Goal: Task Accomplishment & Management: Manage account settings

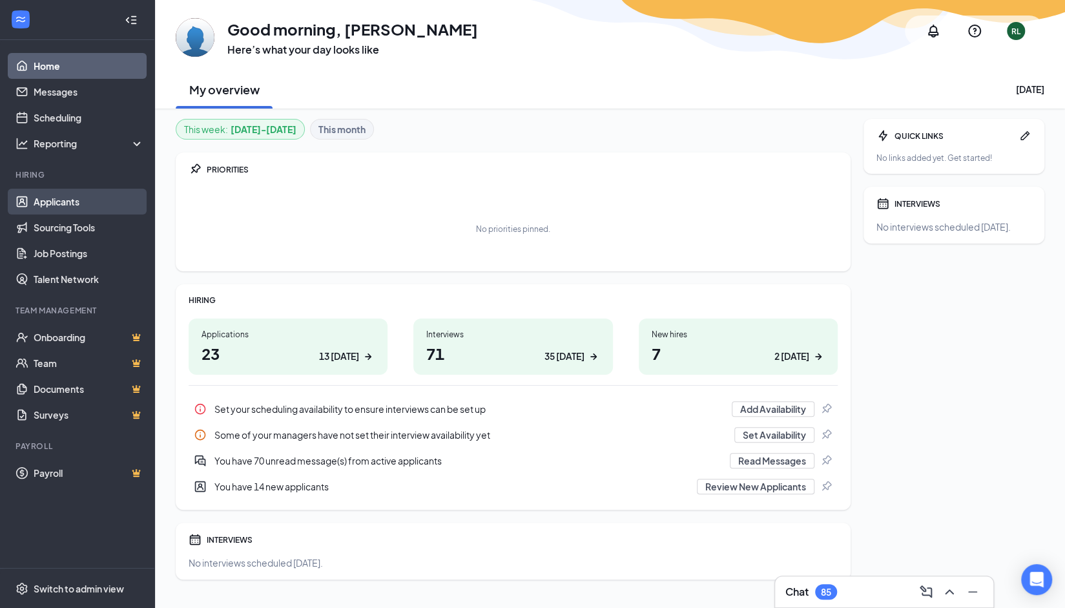
click at [60, 196] on link "Applicants" at bounding box center [89, 202] width 110 height 26
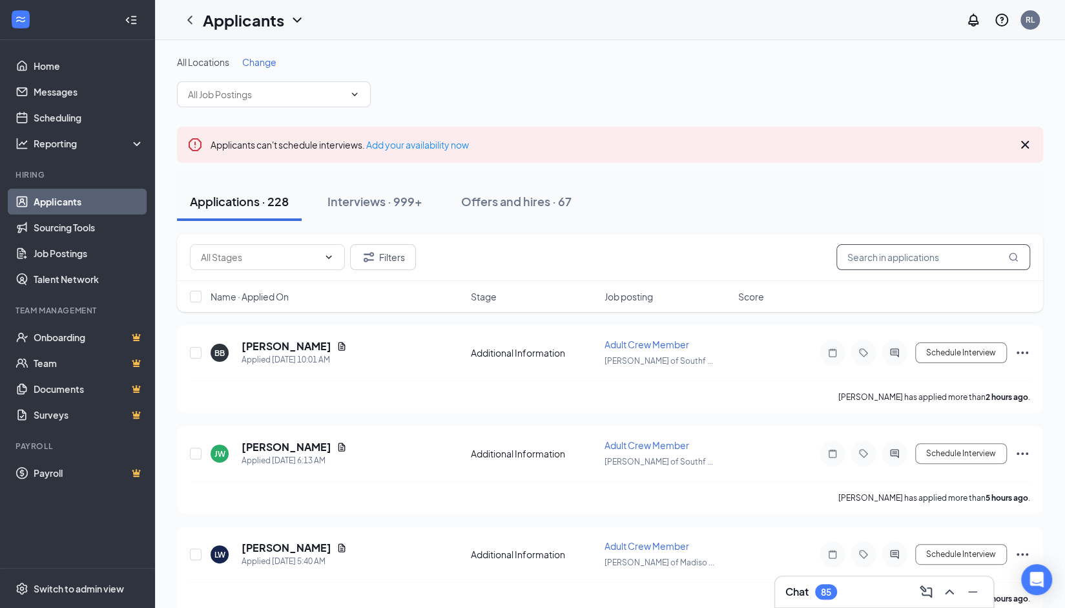
click at [850, 266] on input "text" at bounding box center [933, 257] width 194 height 26
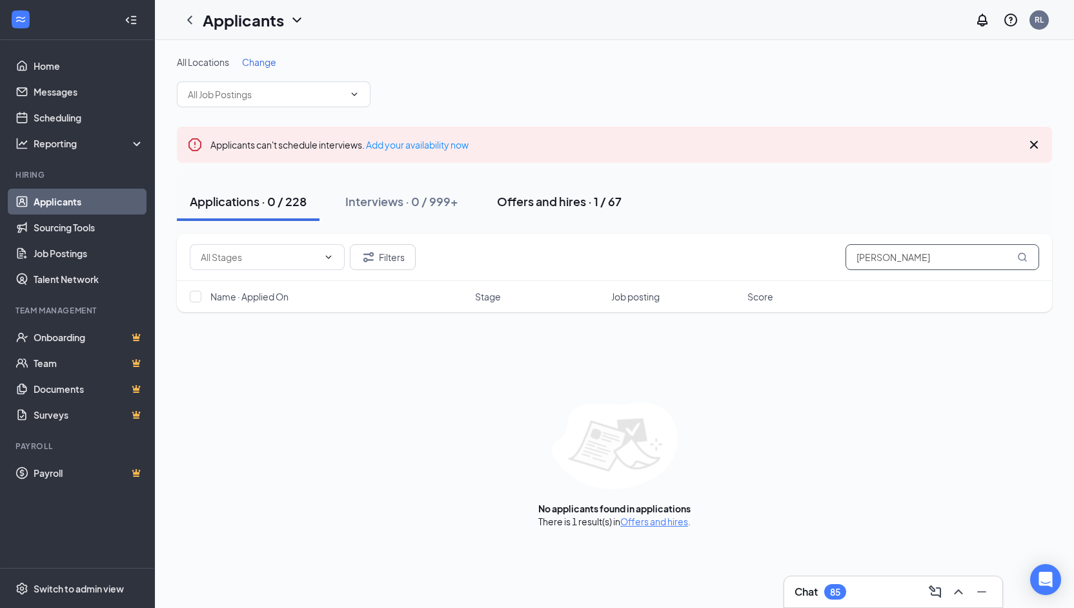
type input "[PERSON_NAME]"
click at [513, 199] on div "Offers and hires · 1 / 67" at bounding box center [559, 201] width 125 height 16
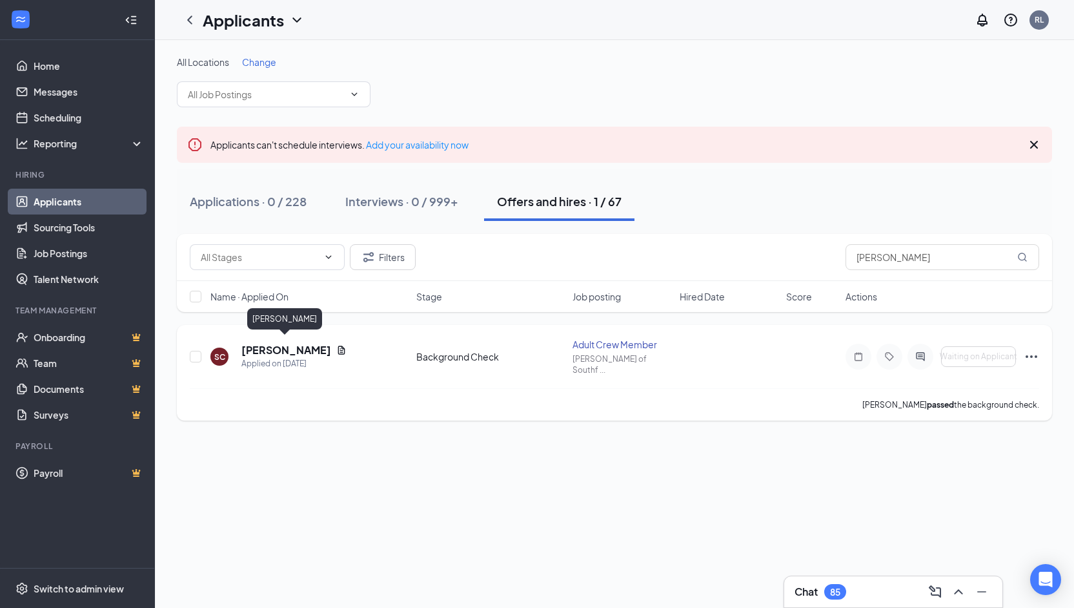
click at [276, 343] on h5 "[PERSON_NAME]" at bounding box center [286, 350] width 90 height 14
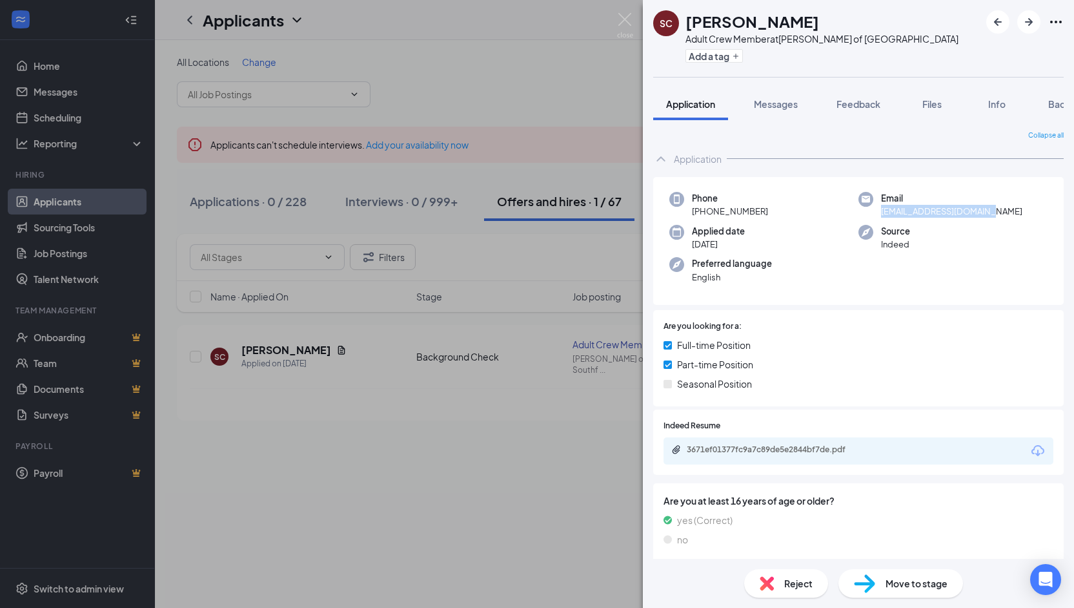
drag, startPoint x: 877, startPoint y: 214, endPoint x: 999, endPoint y: 212, distance: 122.0
click at [999, 212] on div "Email [EMAIL_ADDRESS][DOMAIN_NAME]" at bounding box center [953, 205] width 189 height 26
copy span "[EMAIL_ADDRESS][DOMAIN_NAME]"
click at [927, 288] on div "Phone [PHONE_NUMBER] Email [EMAIL_ADDRESS][DOMAIN_NAME] Applied date [DATE] Sou…" at bounding box center [858, 241] width 411 height 128
click at [625, 15] on img at bounding box center [625, 25] width 16 height 25
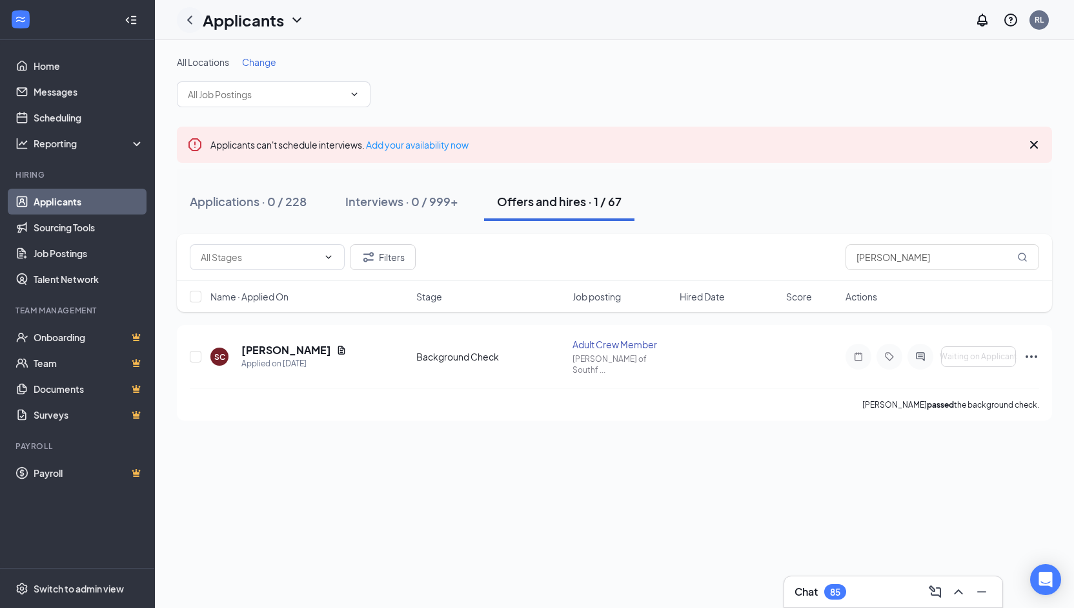
click at [187, 18] on icon "ChevronLeft" at bounding box center [189, 19] width 15 height 15
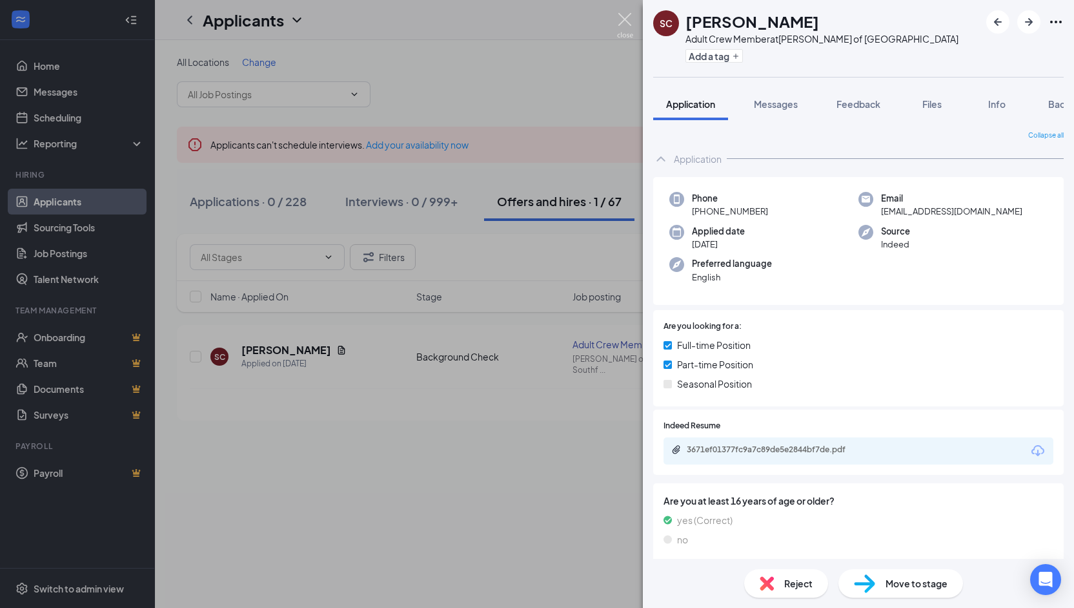
click at [629, 23] on img at bounding box center [625, 25] width 16 height 25
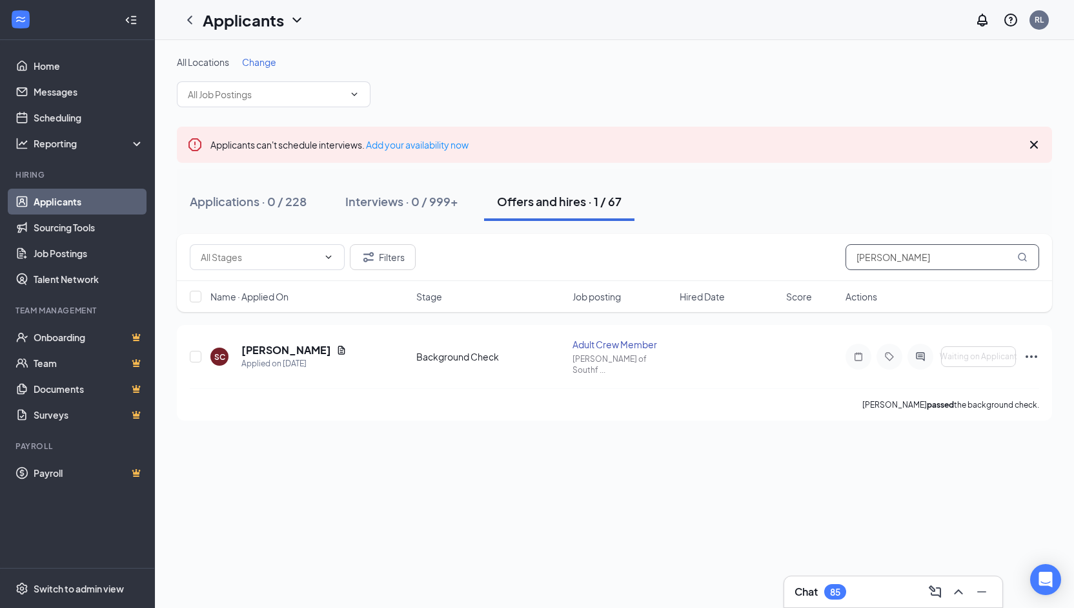
click at [927, 254] on input "[PERSON_NAME]" at bounding box center [943, 257] width 194 height 26
type input "s"
click at [302, 343] on h5 "[PERSON_NAME]" at bounding box center [286, 350] width 90 height 14
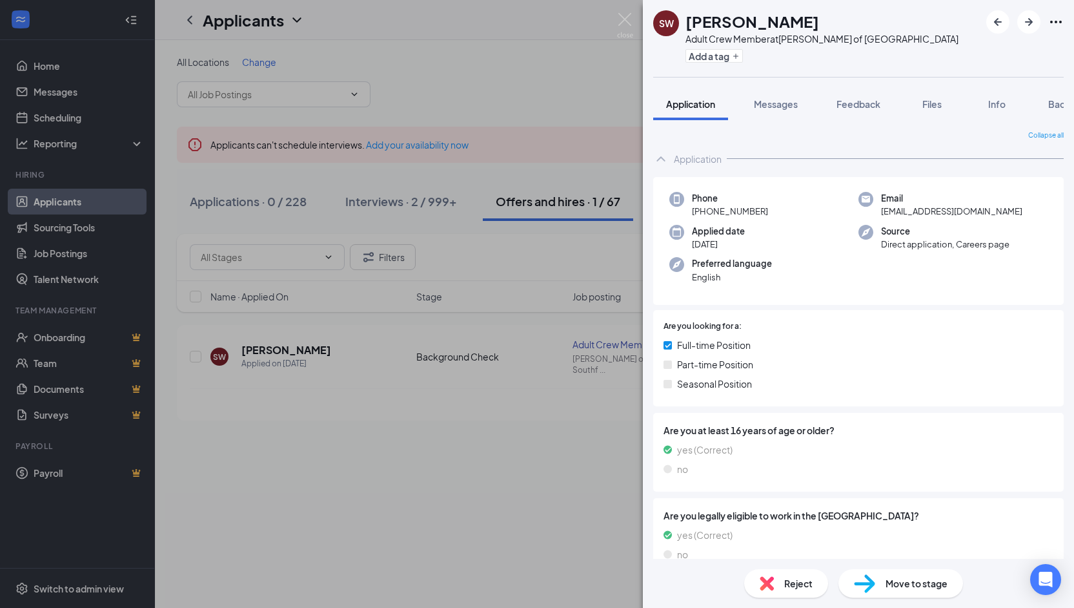
drag, startPoint x: 876, startPoint y: 210, endPoint x: 1035, endPoint y: 214, distance: 158.9
click at [1035, 214] on div "Email [EMAIL_ADDRESS][DOMAIN_NAME]" at bounding box center [953, 205] width 189 height 26
copy span "[EMAIL_ADDRESS][DOMAIN_NAME]"
click at [953, 170] on div "Application" at bounding box center [858, 159] width 411 height 26
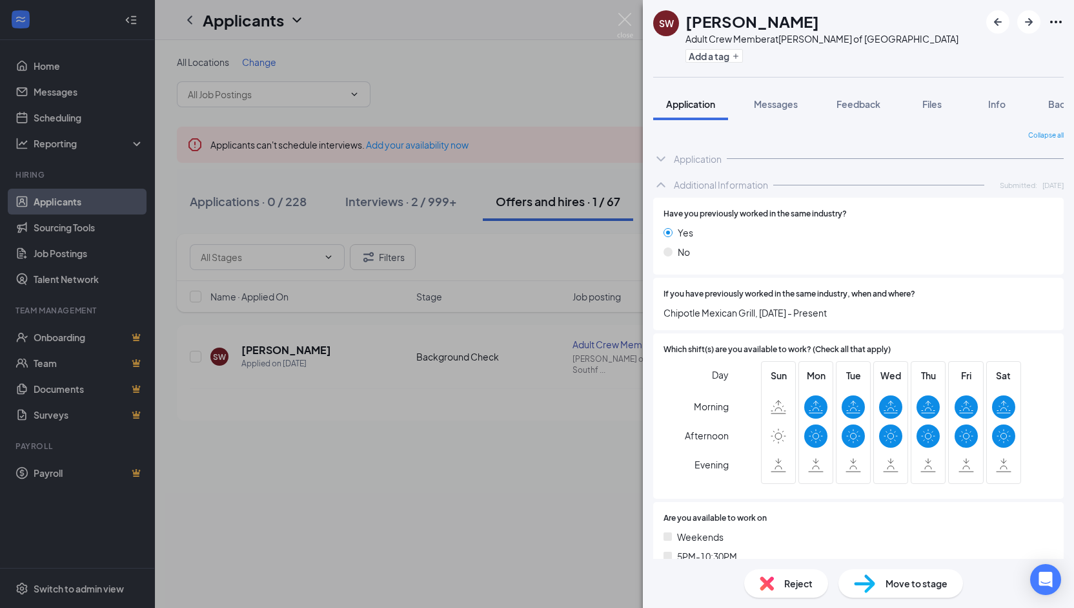
click at [937, 159] on div "Application" at bounding box center [858, 159] width 411 height 26
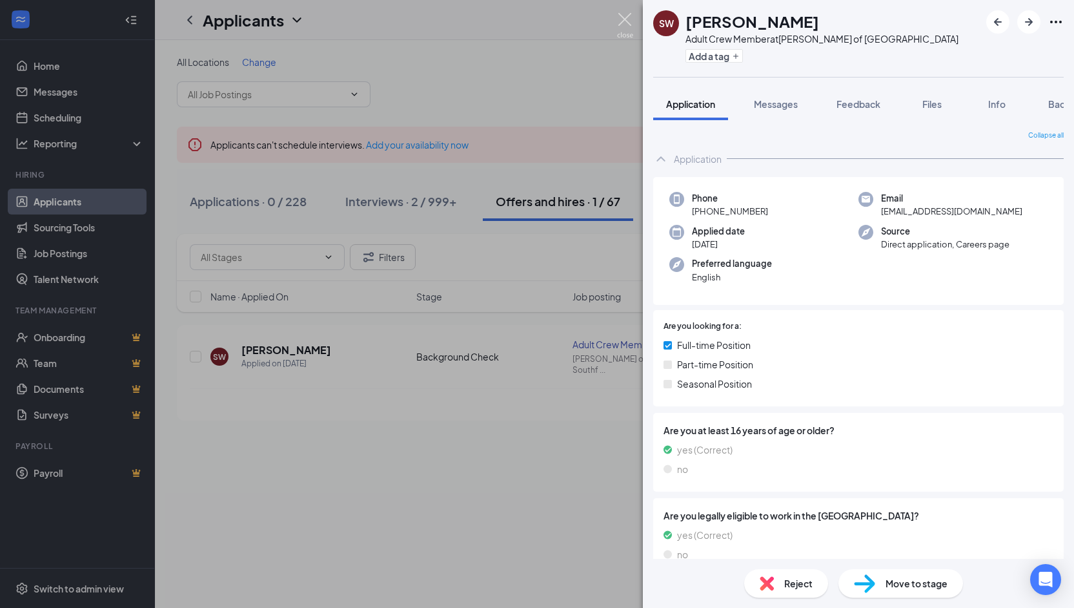
click at [624, 24] on img at bounding box center [625, 25] width 16 height 25
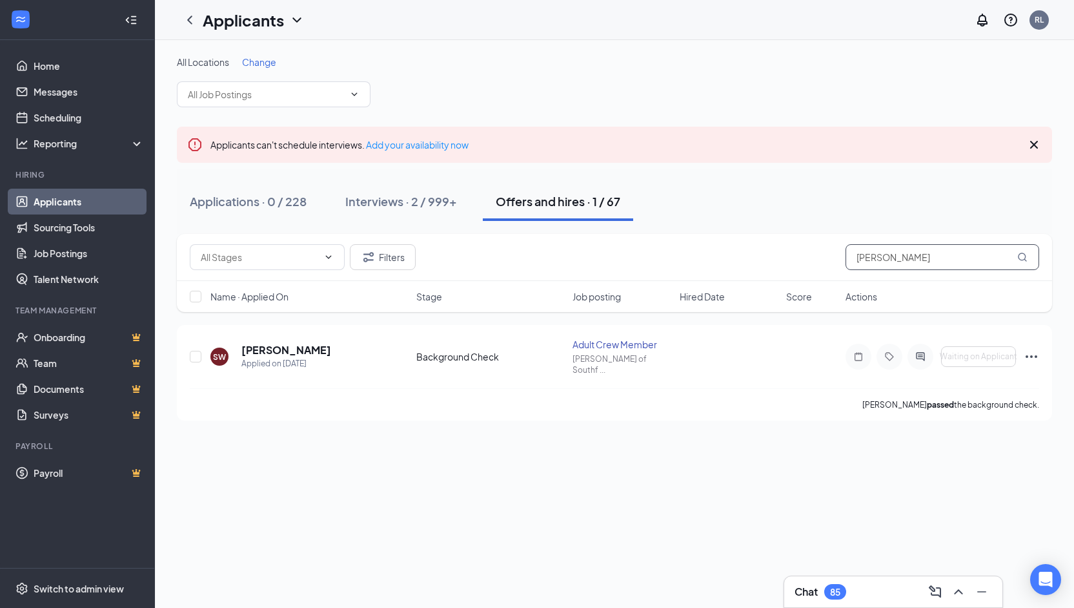
click at [903, 255] on input "[PERSON_NAME]" at bounding box center [943, 257] width 194 height 26
type input "s"
type input "[PERSON_NAME]"
click at [283, 343] on h5 "[PERSON_NAME]" at bounding box center [286, 350] width 90 height 14
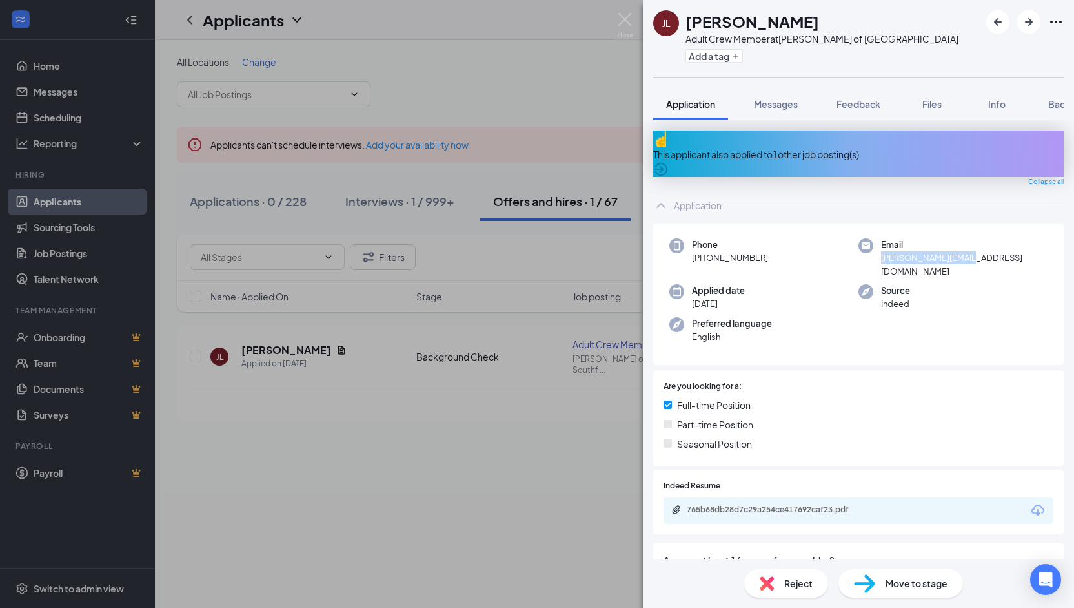
drag, startPoint x: 875, startPoint y: 247, endPoint x: 956, endPoint y: 250, distance: 80.1
click at [956, 250] on div "Email [PERSON_NAME][EMAIL_ADDRESS][DOMAIN_NAME]" at bounding box center [953, 257] width 189 height 39
copy span "[PERSON_NAME][EMAIL_ADDRESS][DOMAIN_NAME]"
click at [621, 20] on img at bounding box center [625, 25] width 16 height 25
